Goal: Go to known website: Access a specific website the user already knows

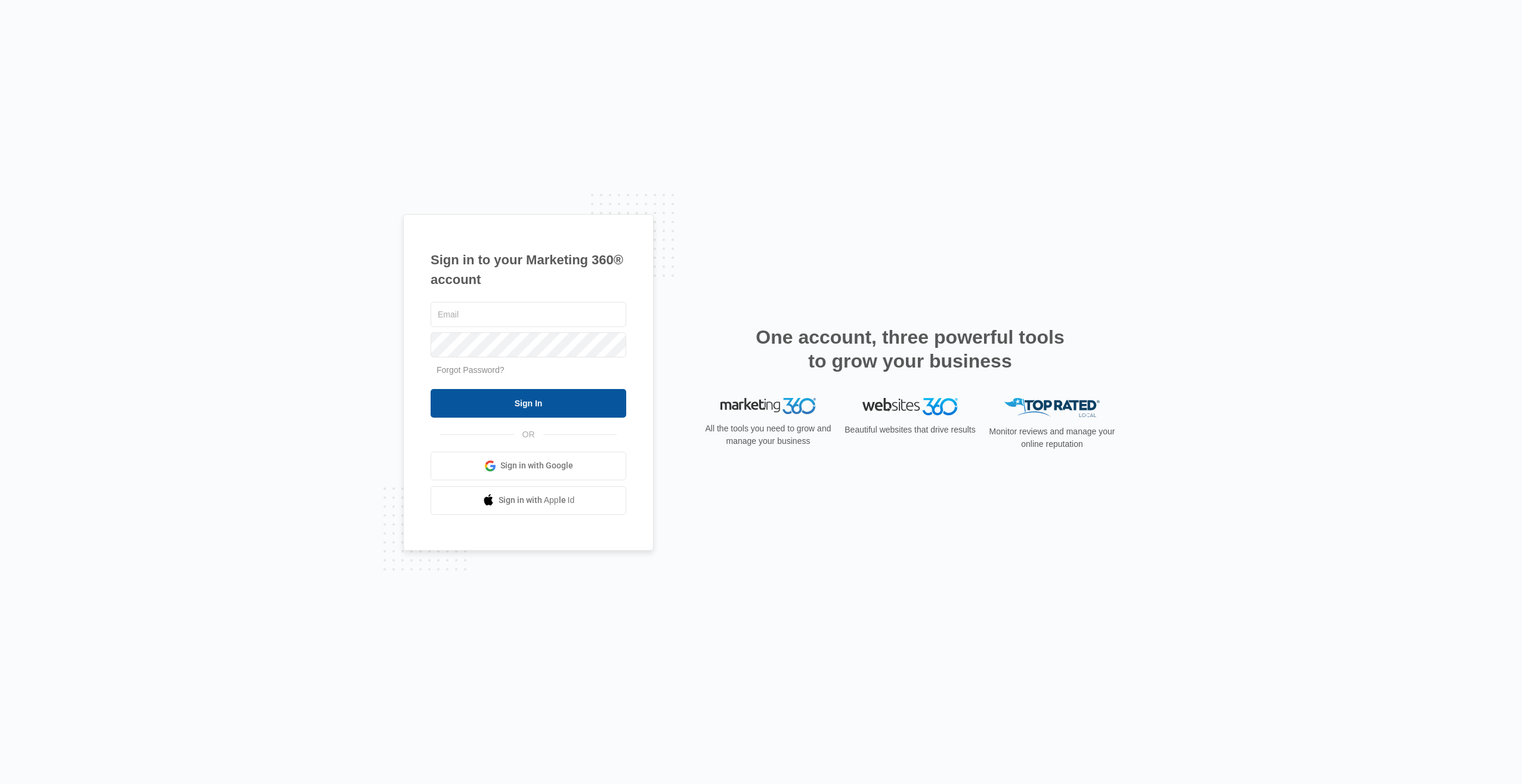
type input "[PERSON_NAME][EMAIL_ADDRESS][DOMAIN_NAME]"
click at [545, 403] on input "Sign In" at bounding box center [528, 403] width 196 height 29
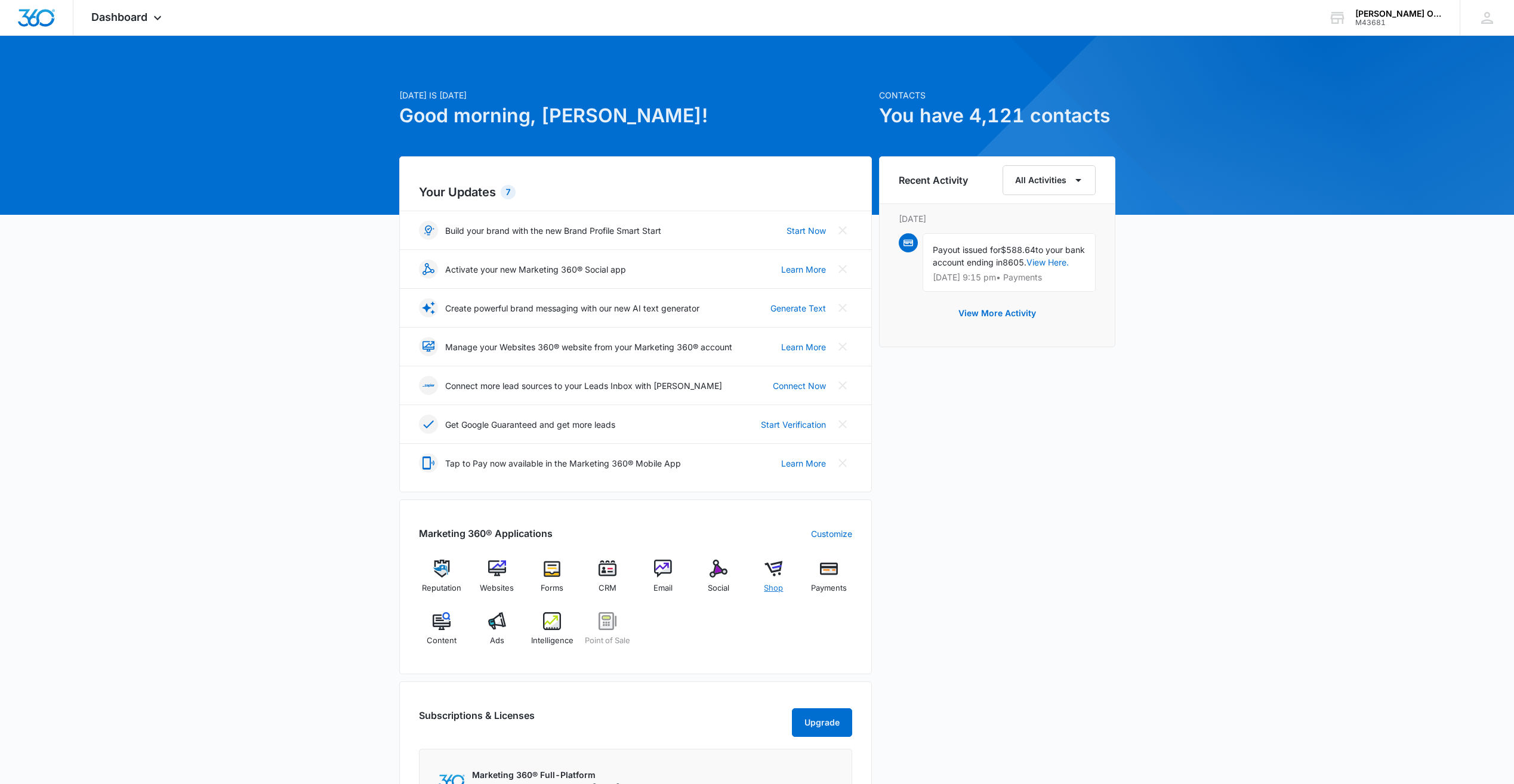
click at [777, 572] on img at bounding box center [772, 568] width 18 height 18
